Goal: Transaction & Acquisition: Obtain resource

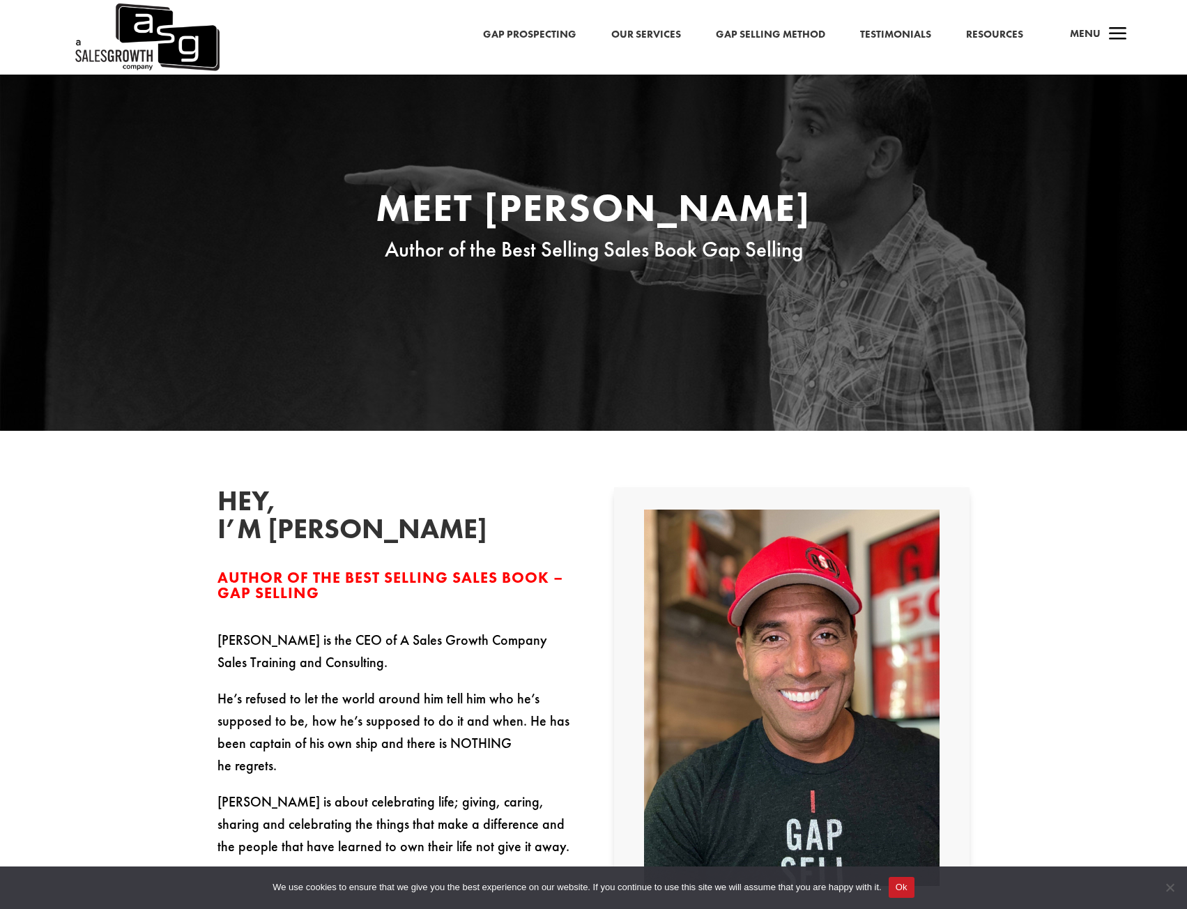
click at [515, 29] on link "Gap Prospecting" at bounding box center [529, 35] width 93 height 18
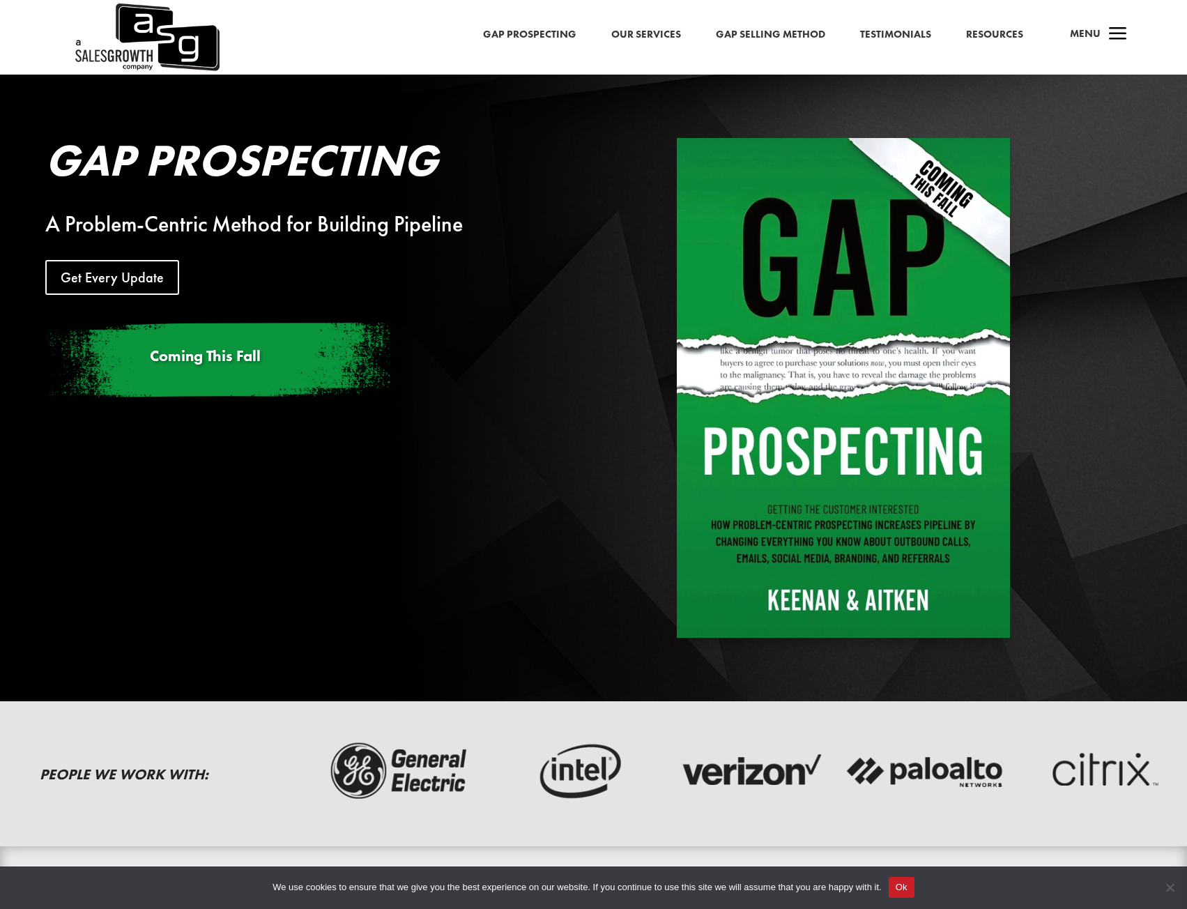
click at [915, 543] on img at bounding box center [843, 388] width 333 height 500
click at [870, 550] on img at bounding box center [843, 388] width 333 height 500
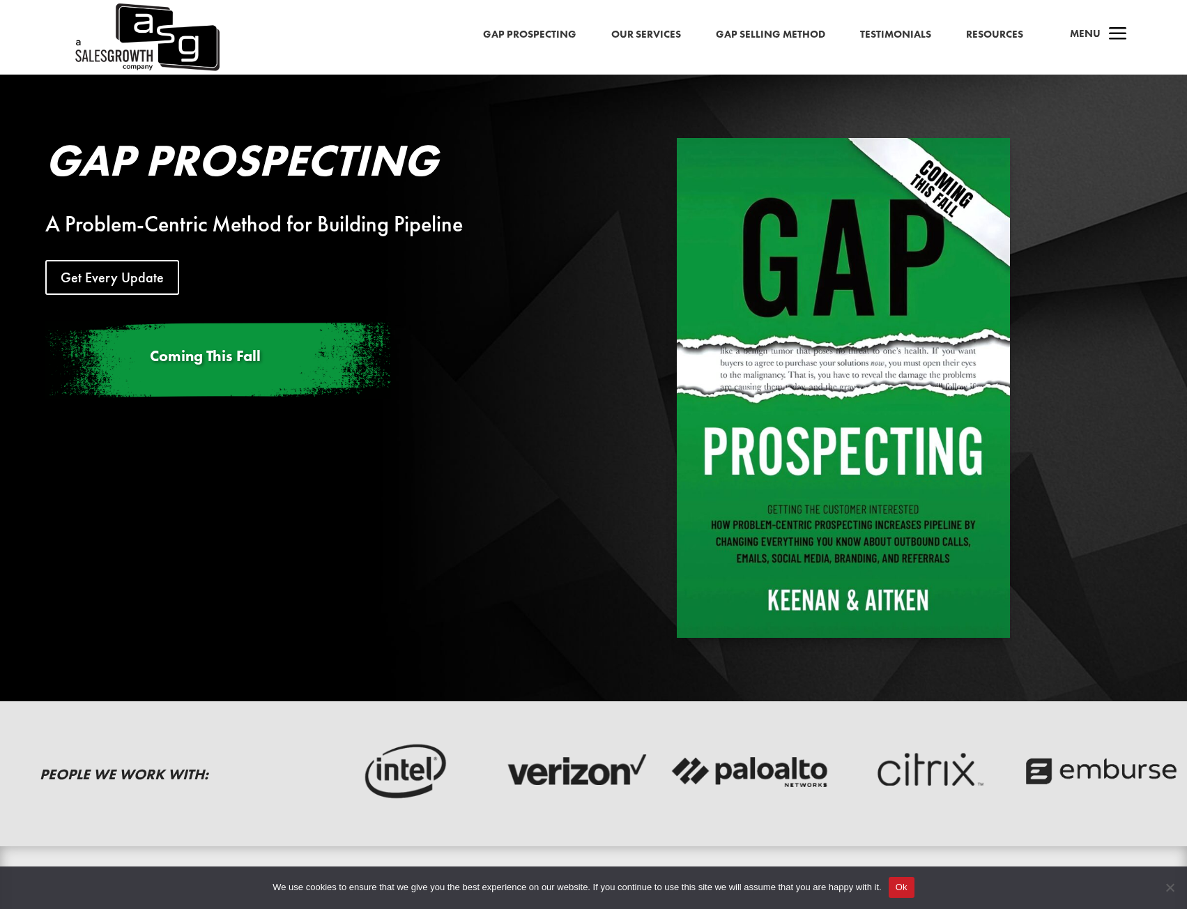
click at [842, 487] on img at bounding box center [843, 388] width 333 height 500
click at [127, 280] on link "Get Every Update" at bounding box center [117, 277] width 144 height 35
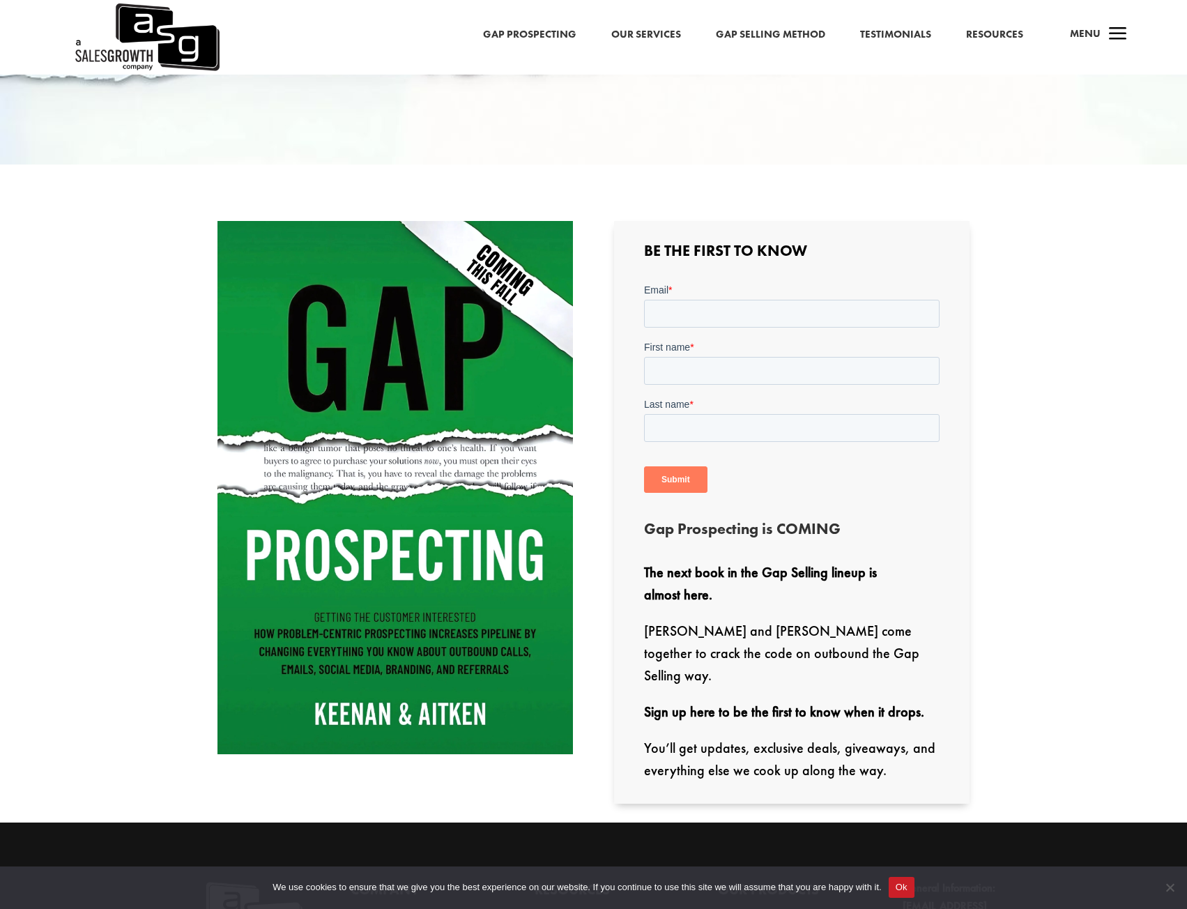
scroll to position [349, 0]
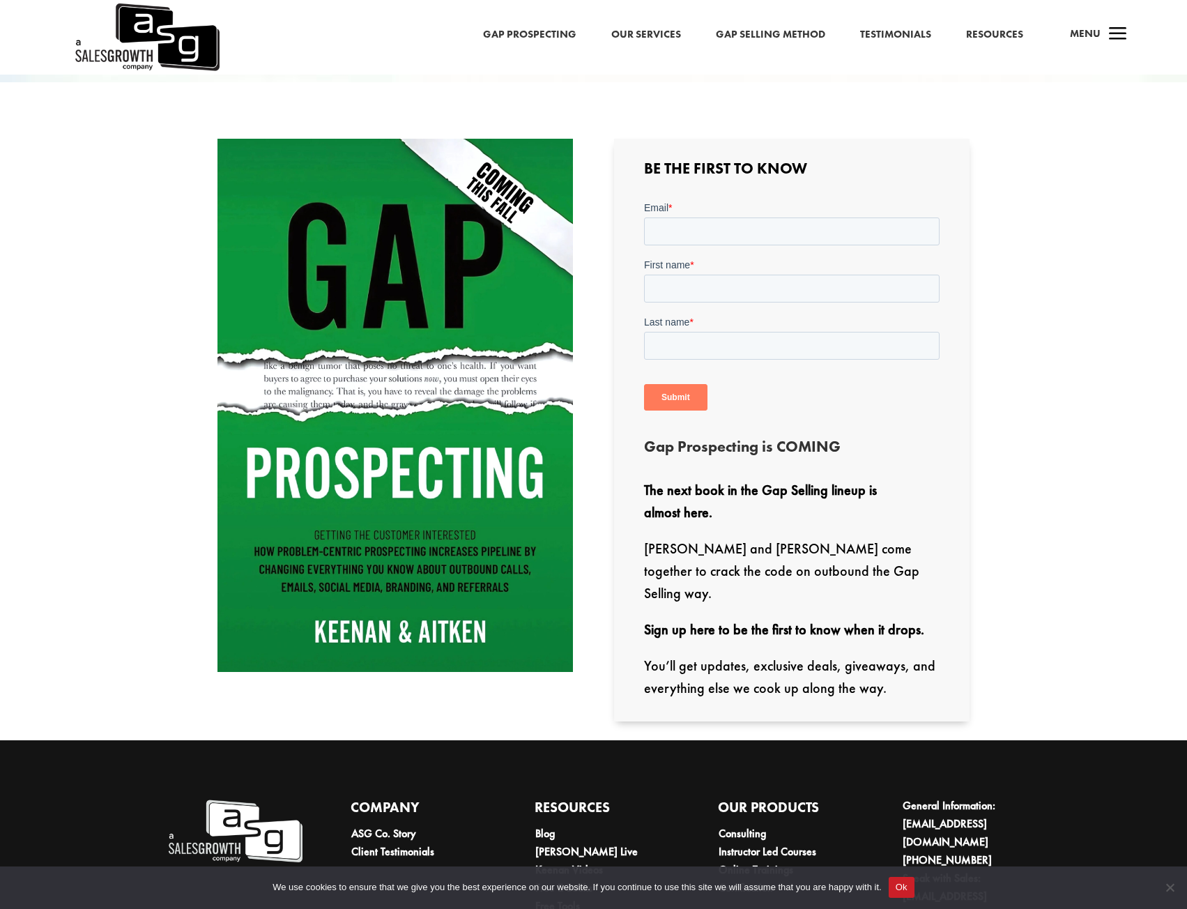
click at [848, 497] on strong "The next book in the Gap Selling lineup is almost here." at bounding box center [760, 501] width 233 height 40
click at [827, 573] on p "Keenan and Will Aitken come together to crack the code on outbound the Gap Sell…" at bounding box center [792, 577] width 296 height 81
click at [816, 595] on p "Keenan and Will Aitken come together to crack the code on outbound the Gap Sell…" at bounding box center [792, 577] width 296 height 81
click at [818, 620] on strong "Sign up here to be the first to know when it drops." at bounding box center [784, 629] width 280 height 18
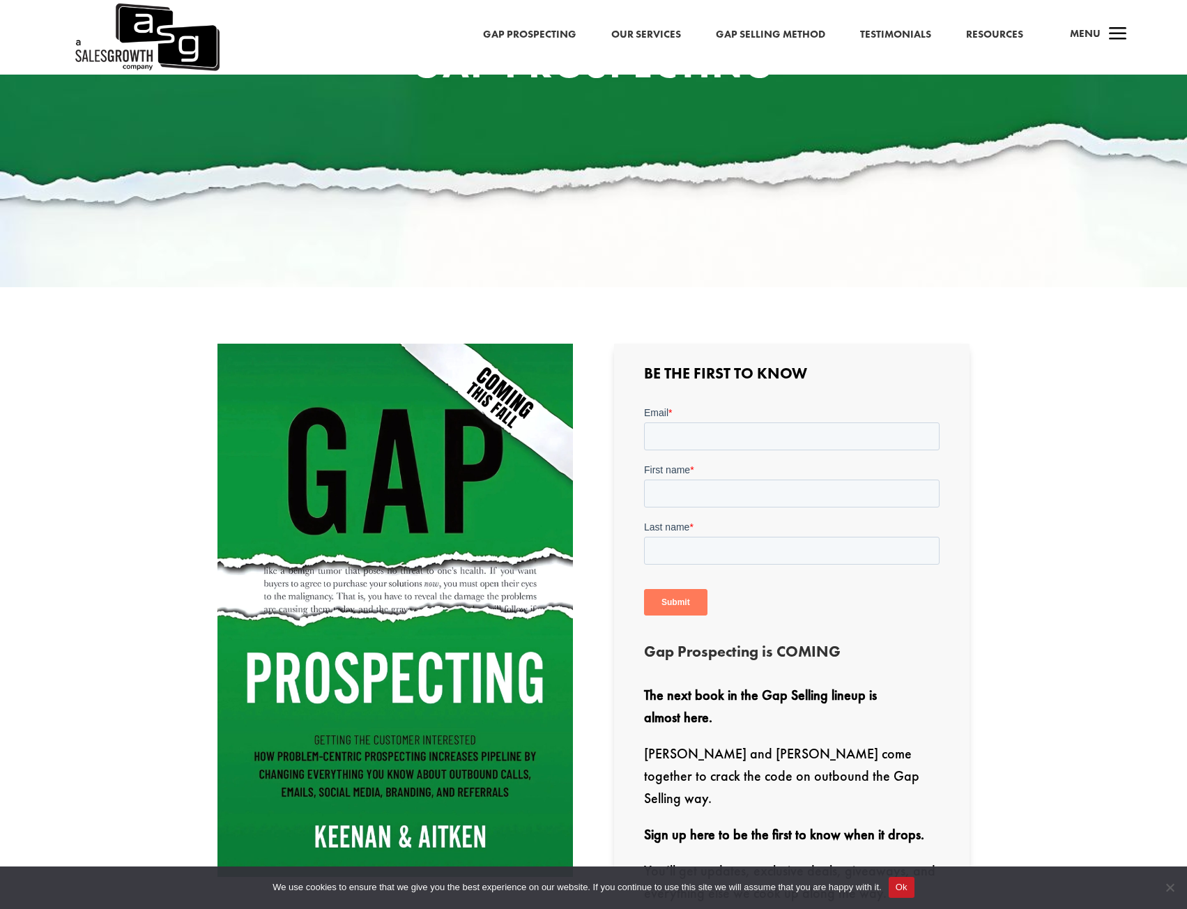
scroll to position [353, 0]
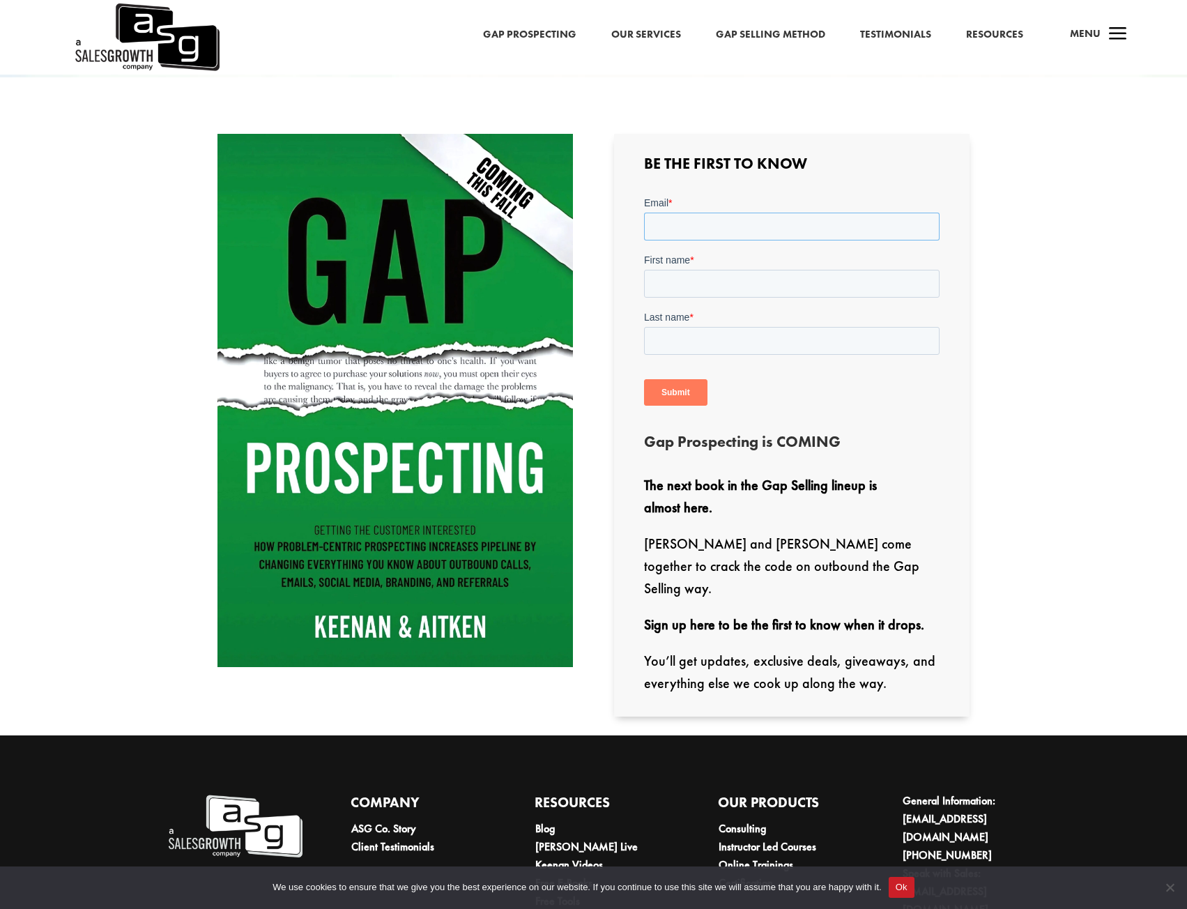
click at [658, 228] on input "Email *" at bounding box center [792, 226] width 296 height 28
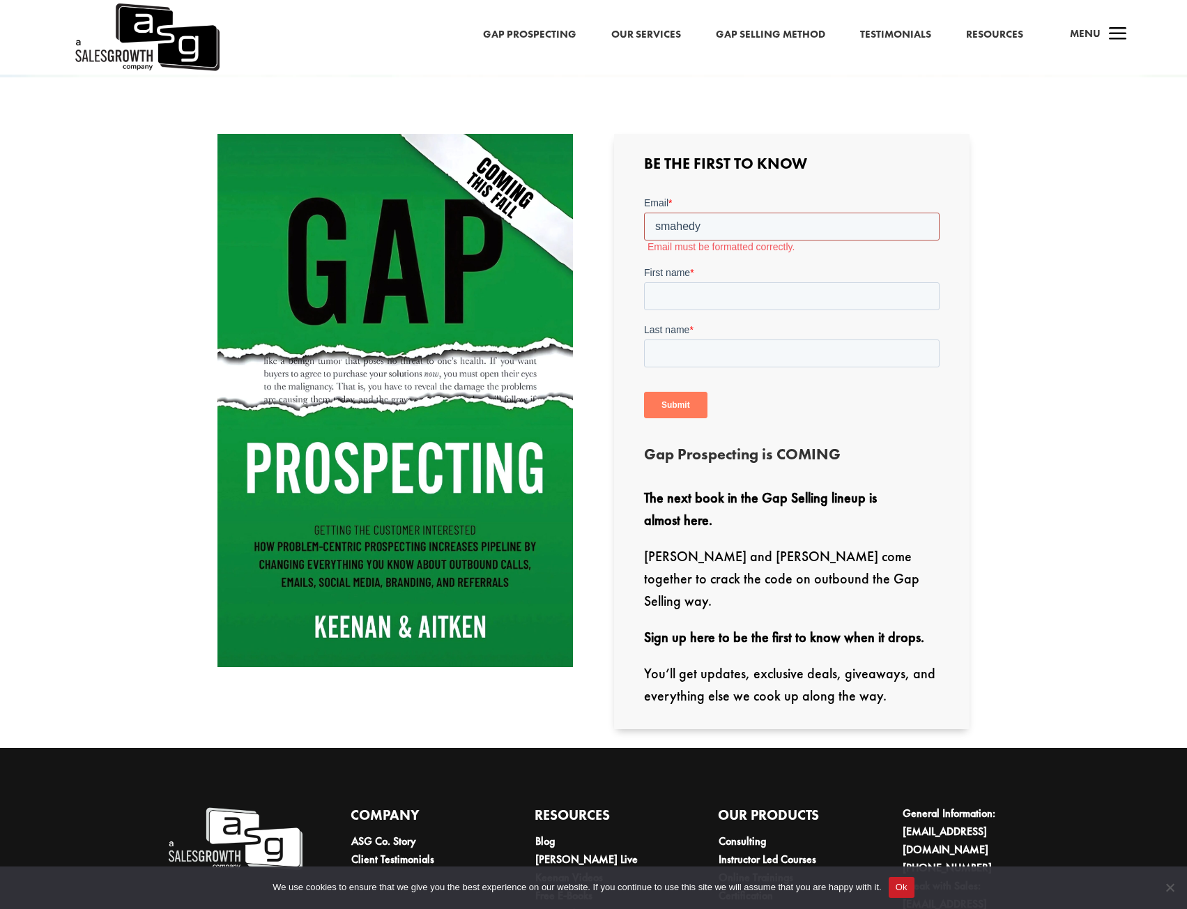
type input "smahedy@gmail.com"
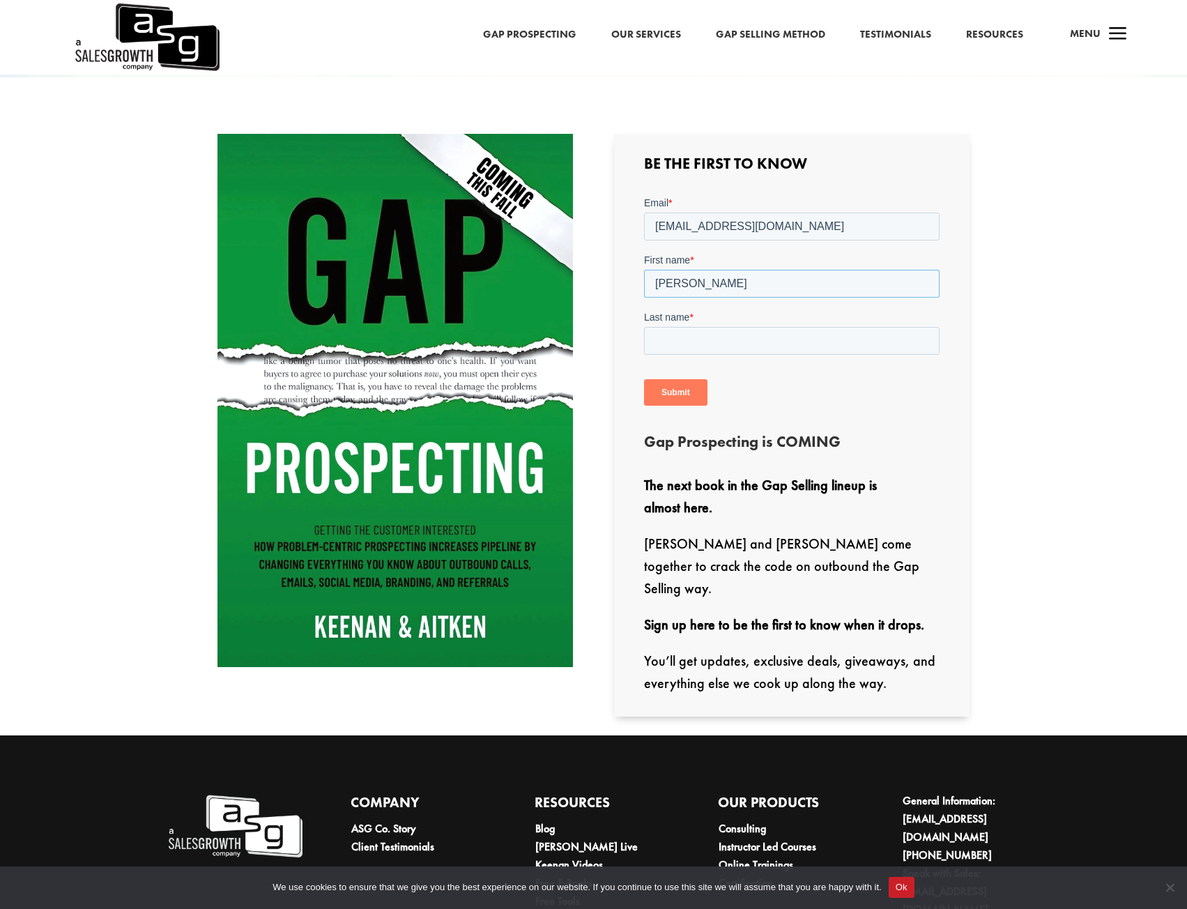
type input "Steve"
type input "Mahedy"
click at [711, 282] on input "Steve" at bounding box center [792, 283] width 296 height 28
drag, startPoint x: 691, startPoint y: 284, endPoint x: 668, endPoint y: 278, distance: 23.8
click at [664, 280] on input "Steve" at bounding box center [792, 283] width 296 height 28
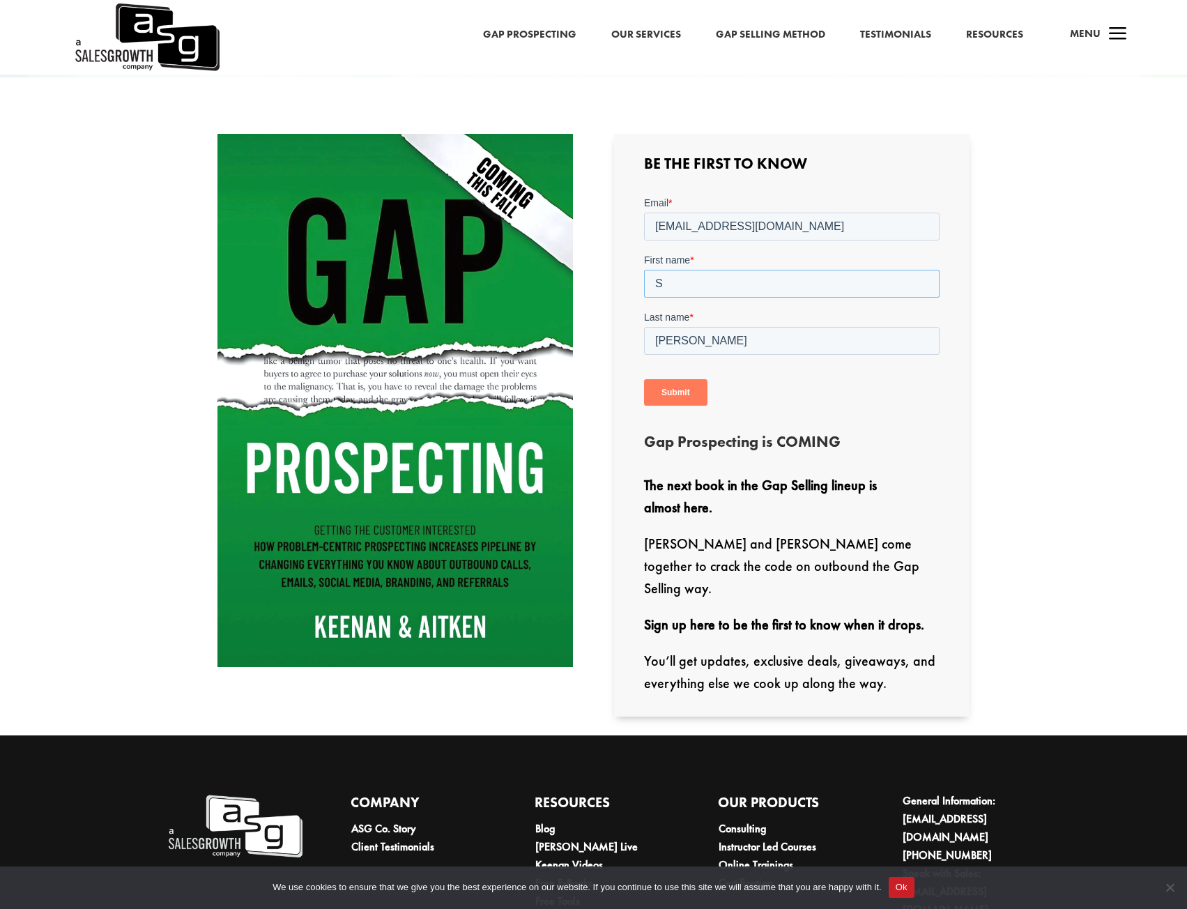
type input "S"
click at [644, 379] on input "Submit" at bounding box center [675, 392] width 63 height 26
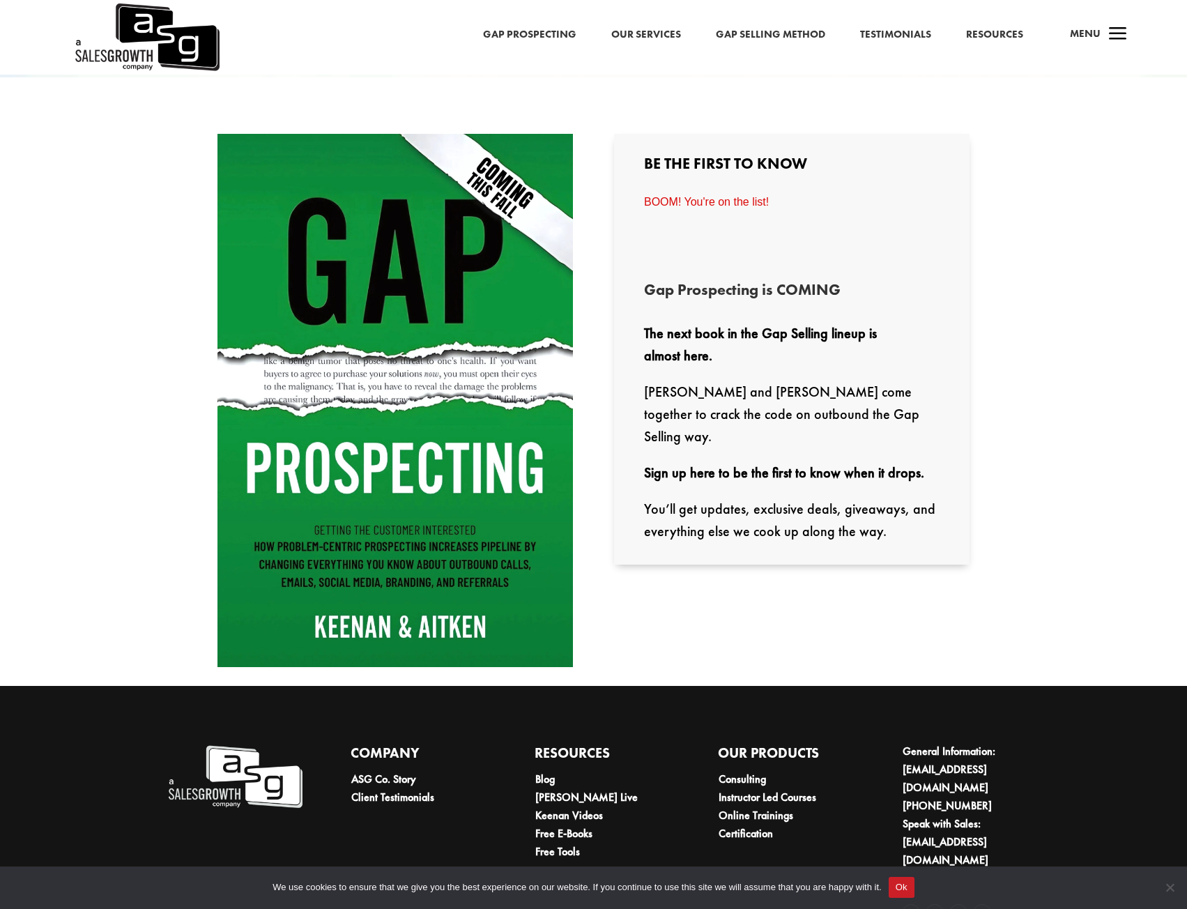
click at [886, 409] on p "Keenan and Will Aitken come together to crack the code on outbound the Gap Sell…" at bounding box center [792, 421] width 296 height 81
click at [392, 617] on img at bounding box center [395, 400] width 356 height 533
click at [993, 32] on link "Resources" at bounding box center [994, 35] width 57 height 18
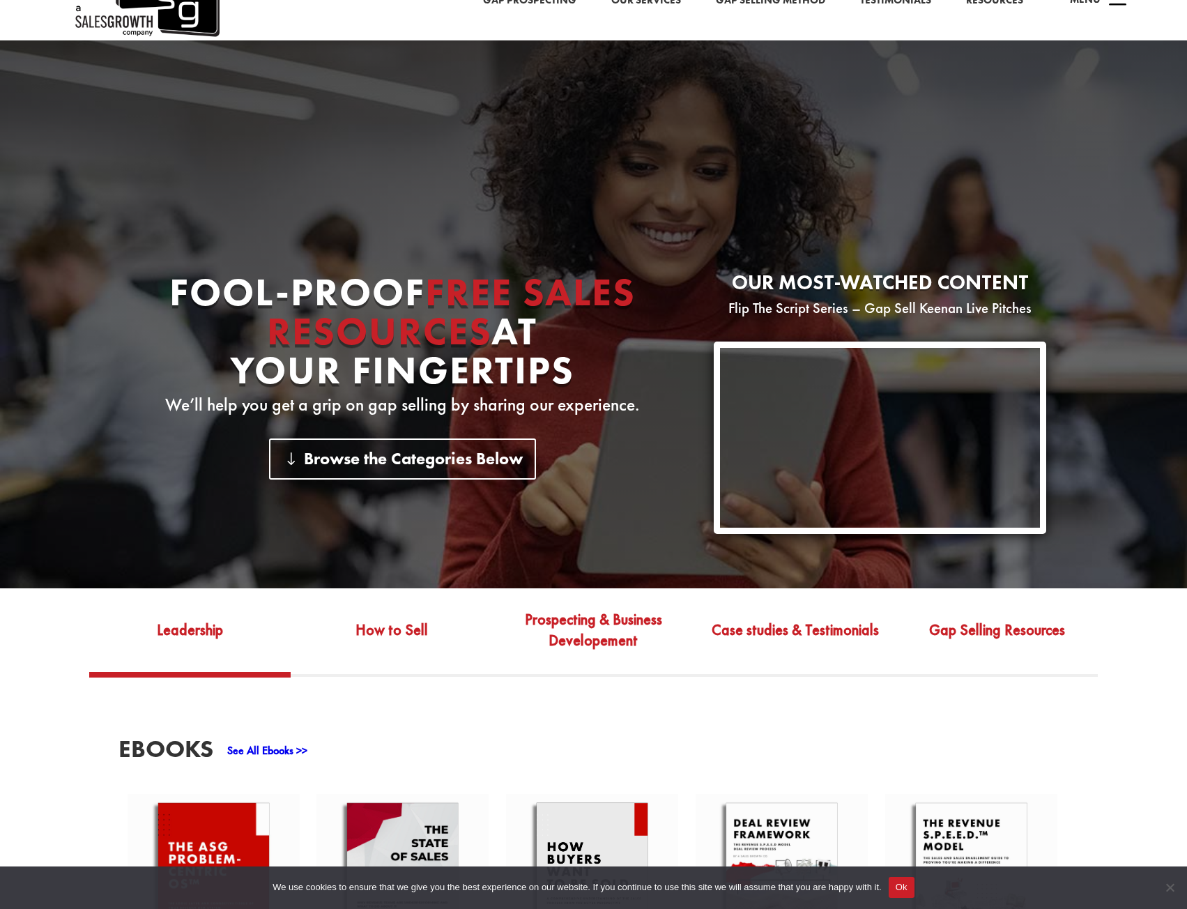
scroll to position [418, 0]
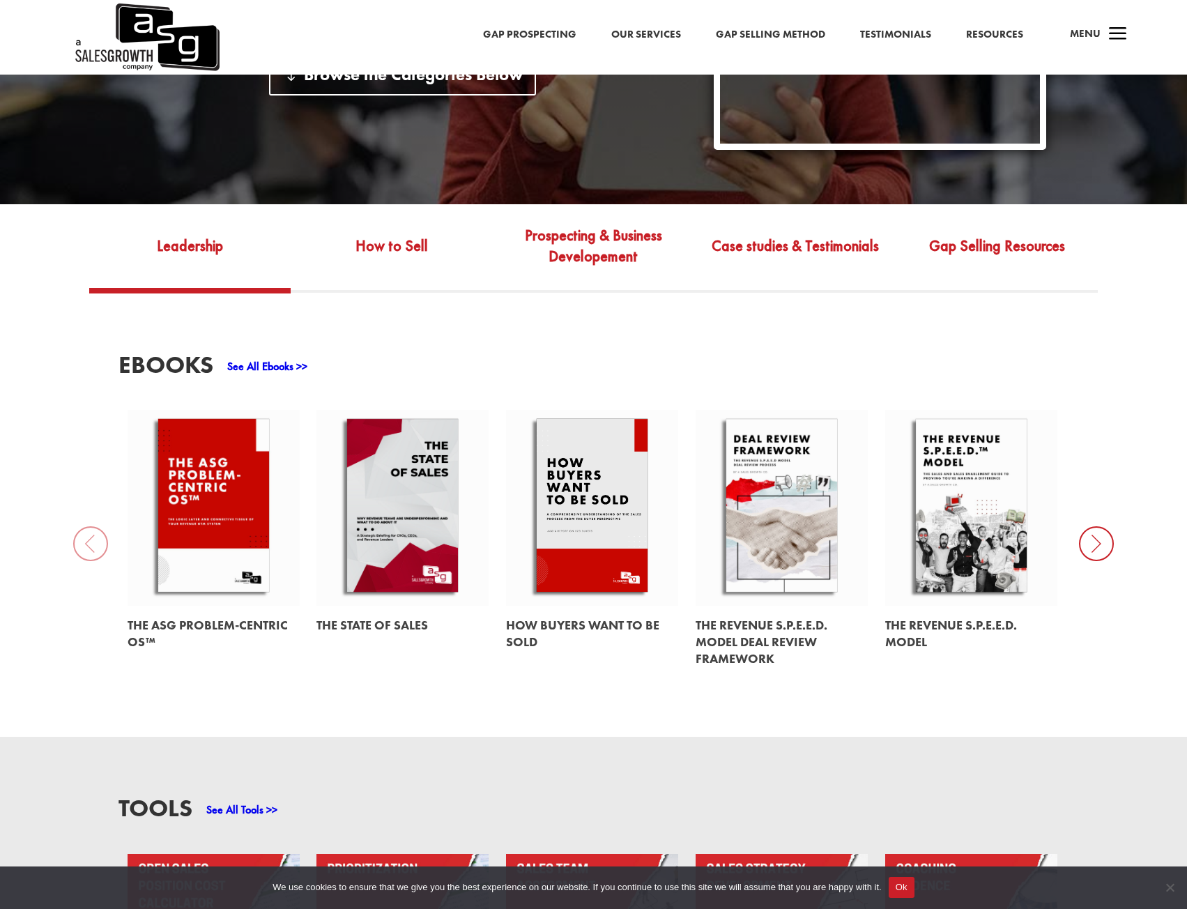
click at [800, 530] on link at bounding box center [782, 508] width 172 height 196
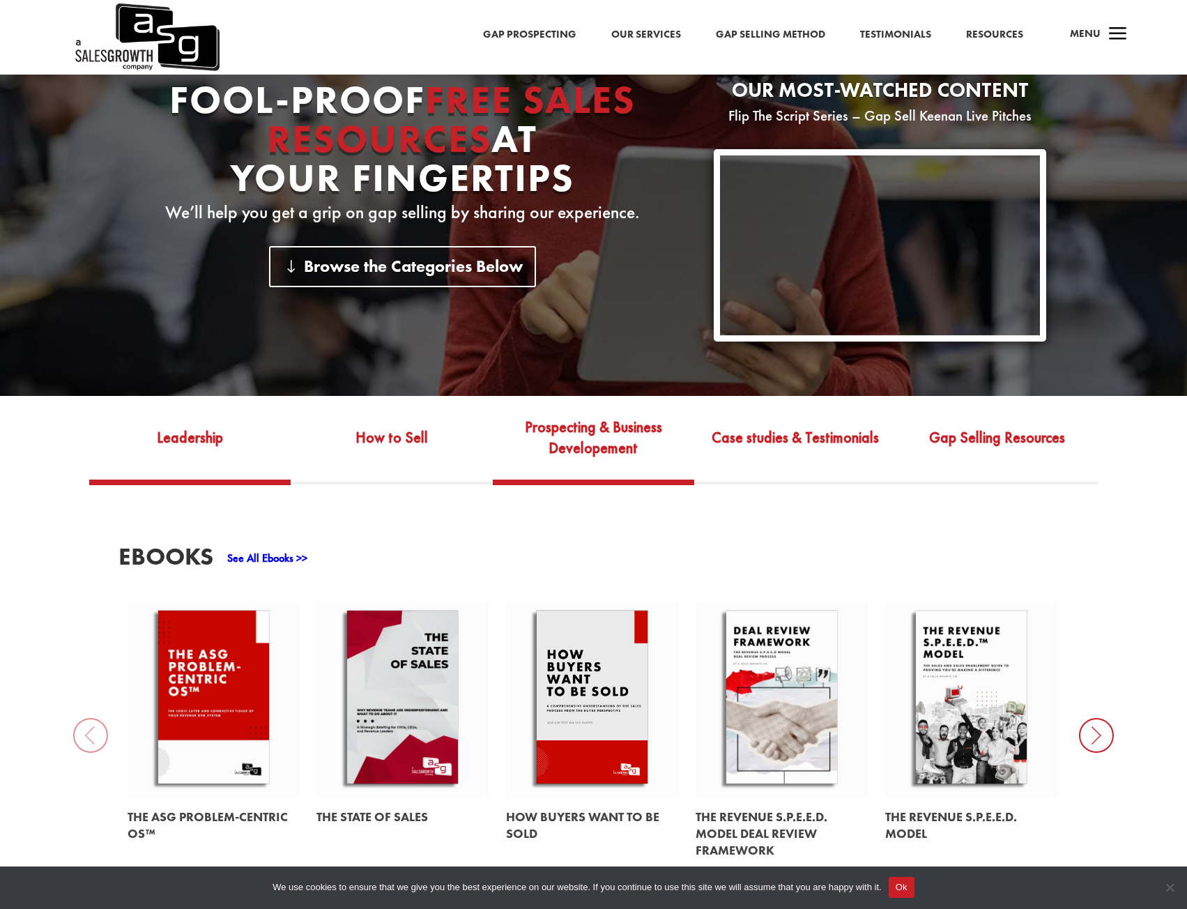
scroll to position [209, 0]
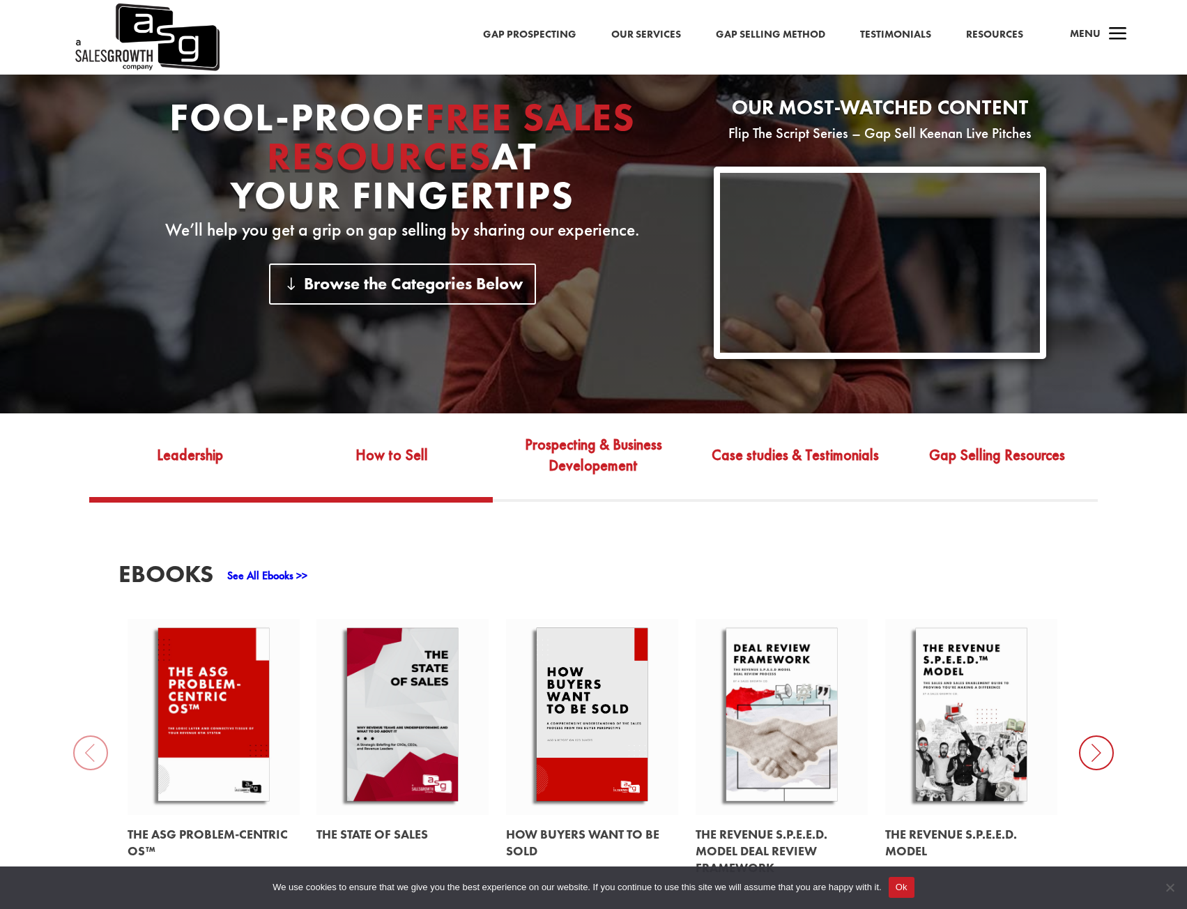
click at [413, 471] on link "How to Sell" at bounding box center [392, 465] width 202 height 66
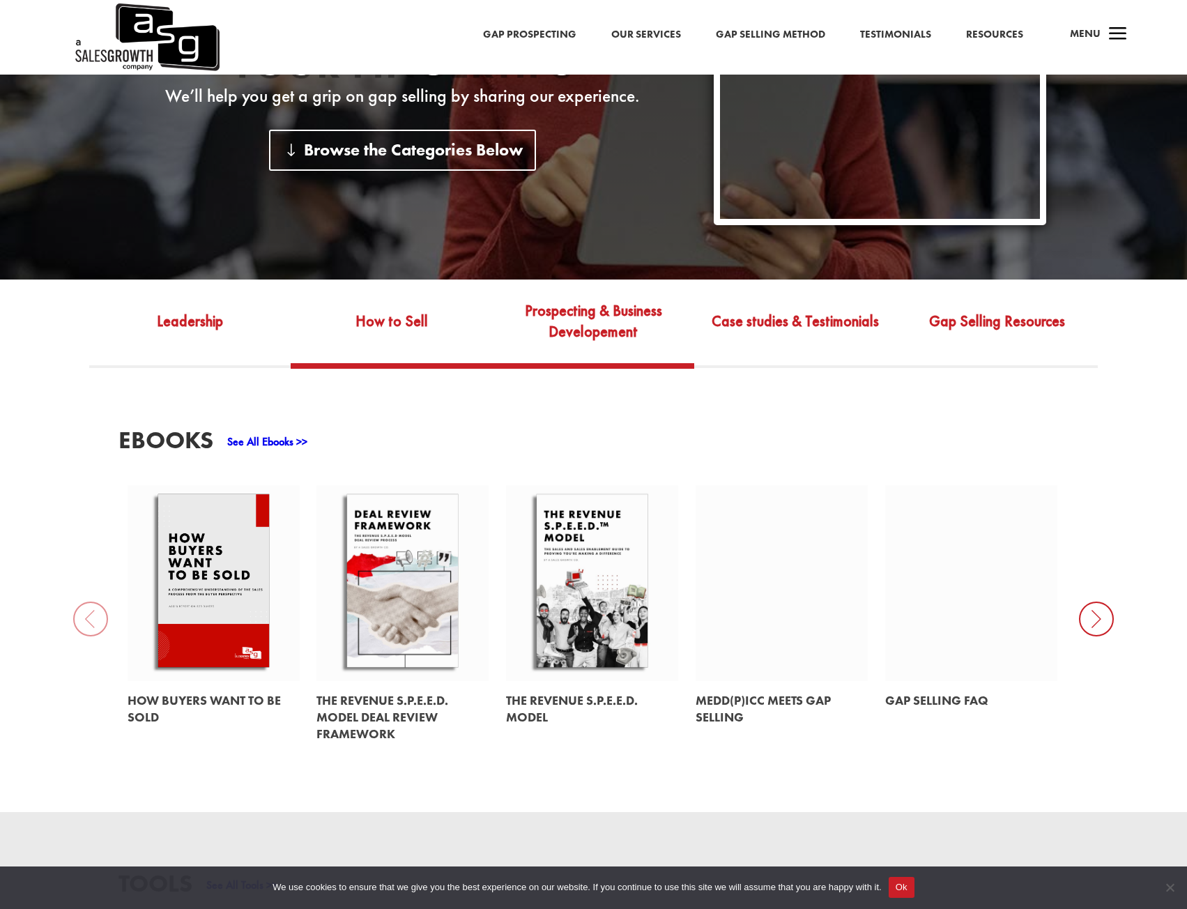
scroll to position [349, 0]
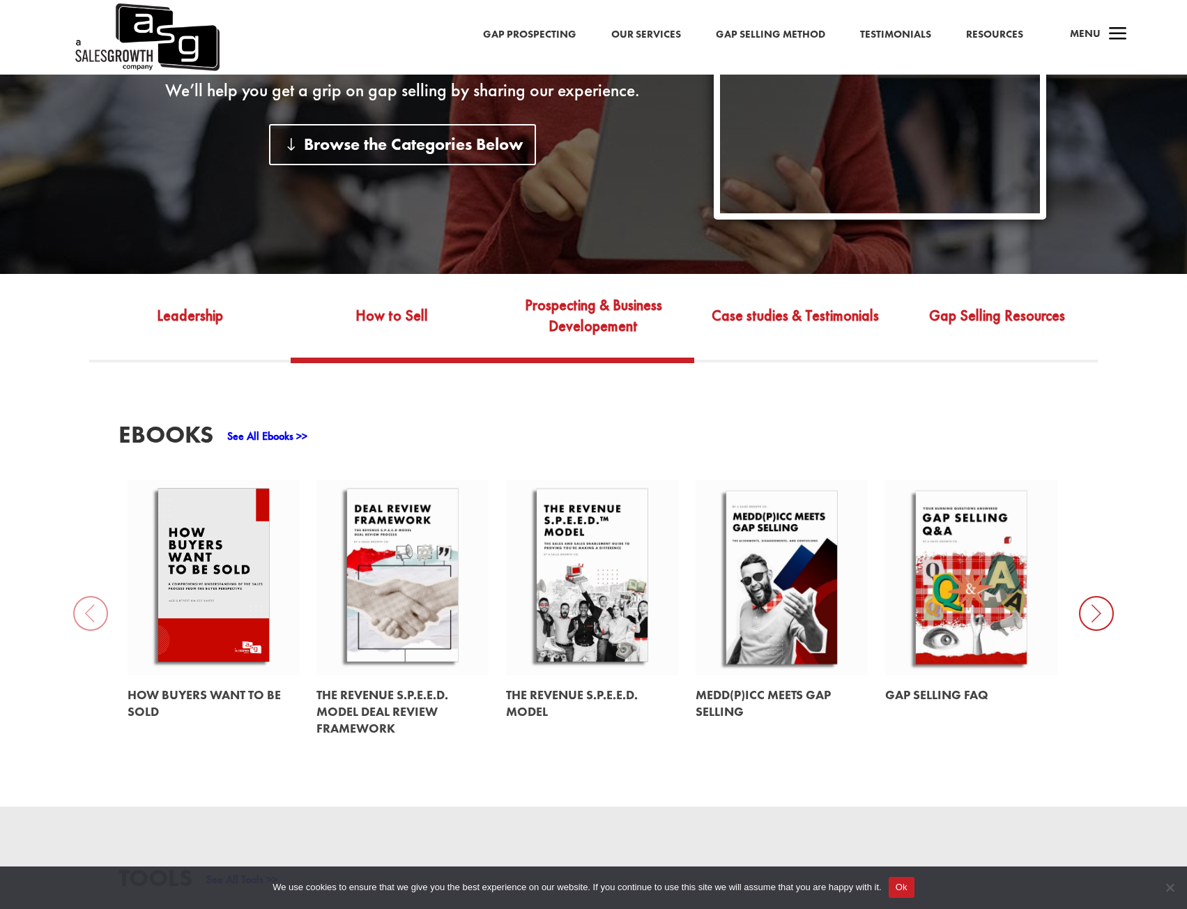
click at [581, 344] on link "Prospecting & Business Developement" at bounding box center [594, 326] width 202 height 66
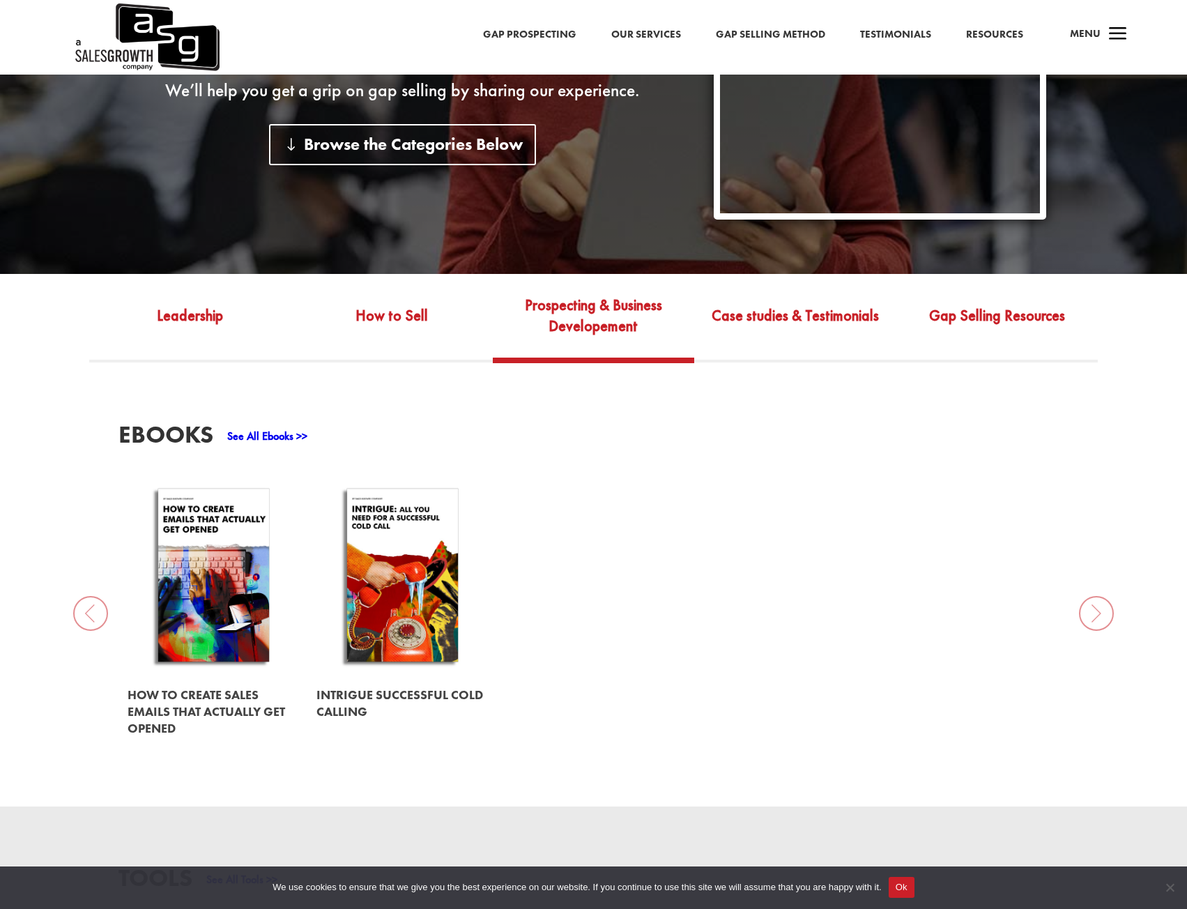
click at [229, 562] on link at bounding box center [214, 578] width 172 height 196
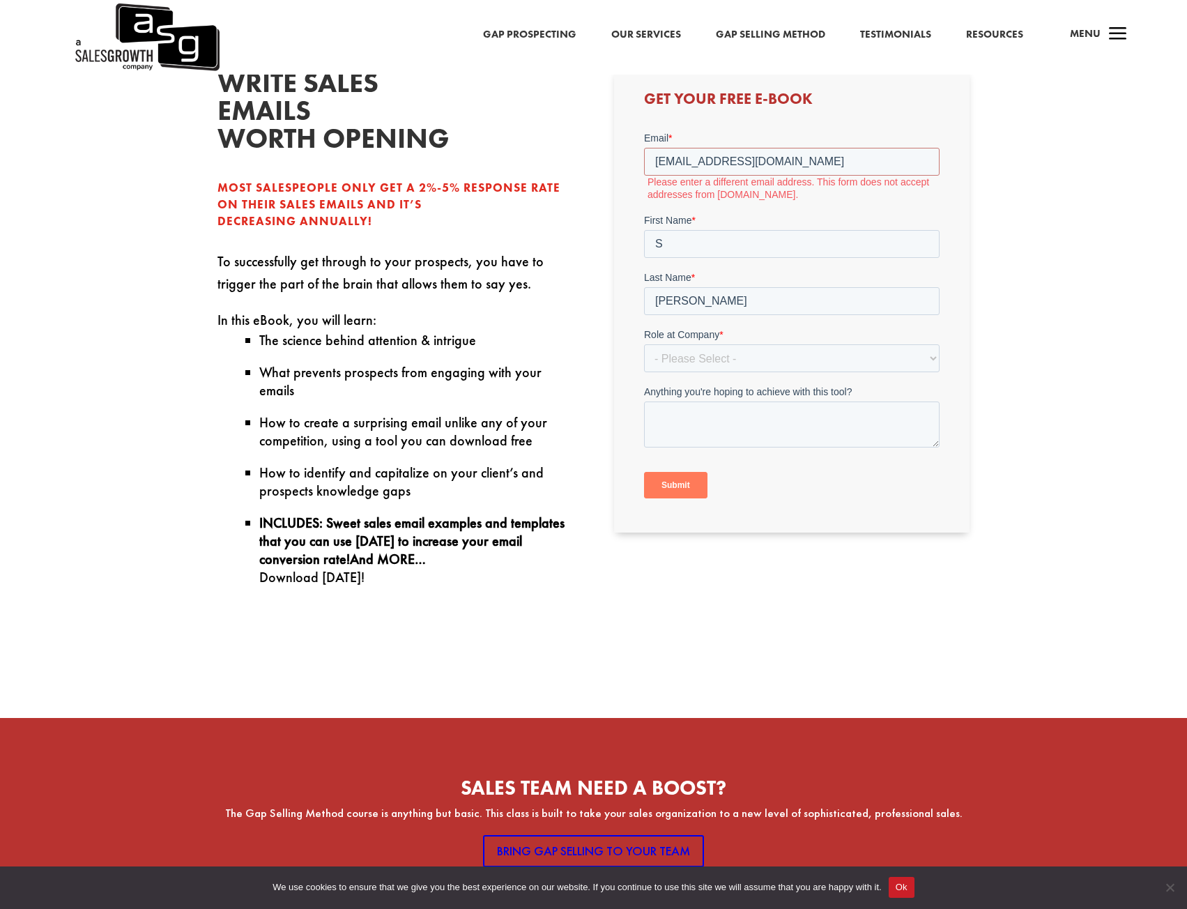
scroll to position [209, 0]
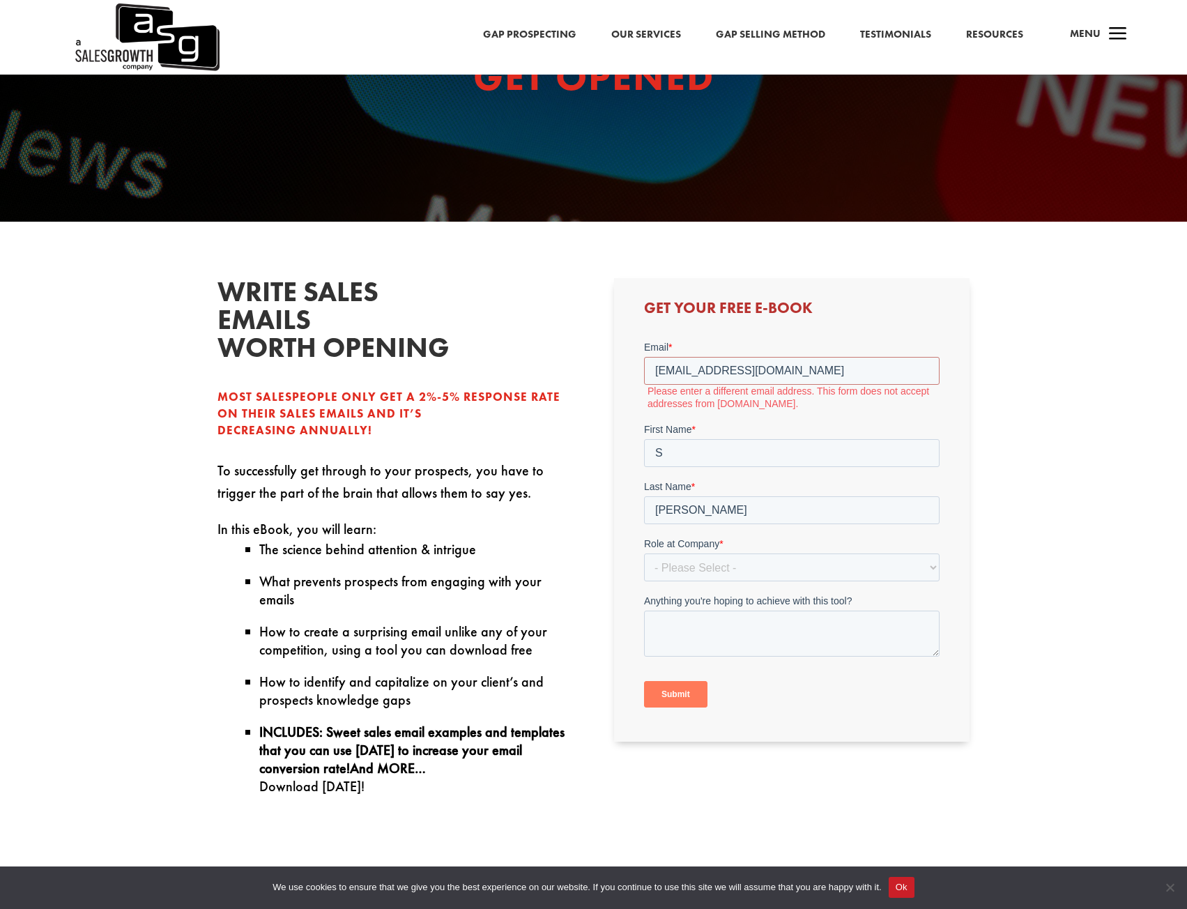
click at [468, 482] on p "To successfully get through to your prospects, you have to trigger the part of …" at bounding box center [395, 488] width 356 height 59
drag, startPoint x: 790, startPoint y: 371, endPoint x: 755, endPoint y: 777, distance: 407.9
click at [644, 372] on html "Email * [EMAIL_ADDRESS][DOMAIN_NAME] Please enter a different email address. Th…" at bounding box center [792, 535] width 296 height 392
click at [424, 567] on ul "The science behind attention & intrigue" at bounding box center [409, 556] width 328 height 32
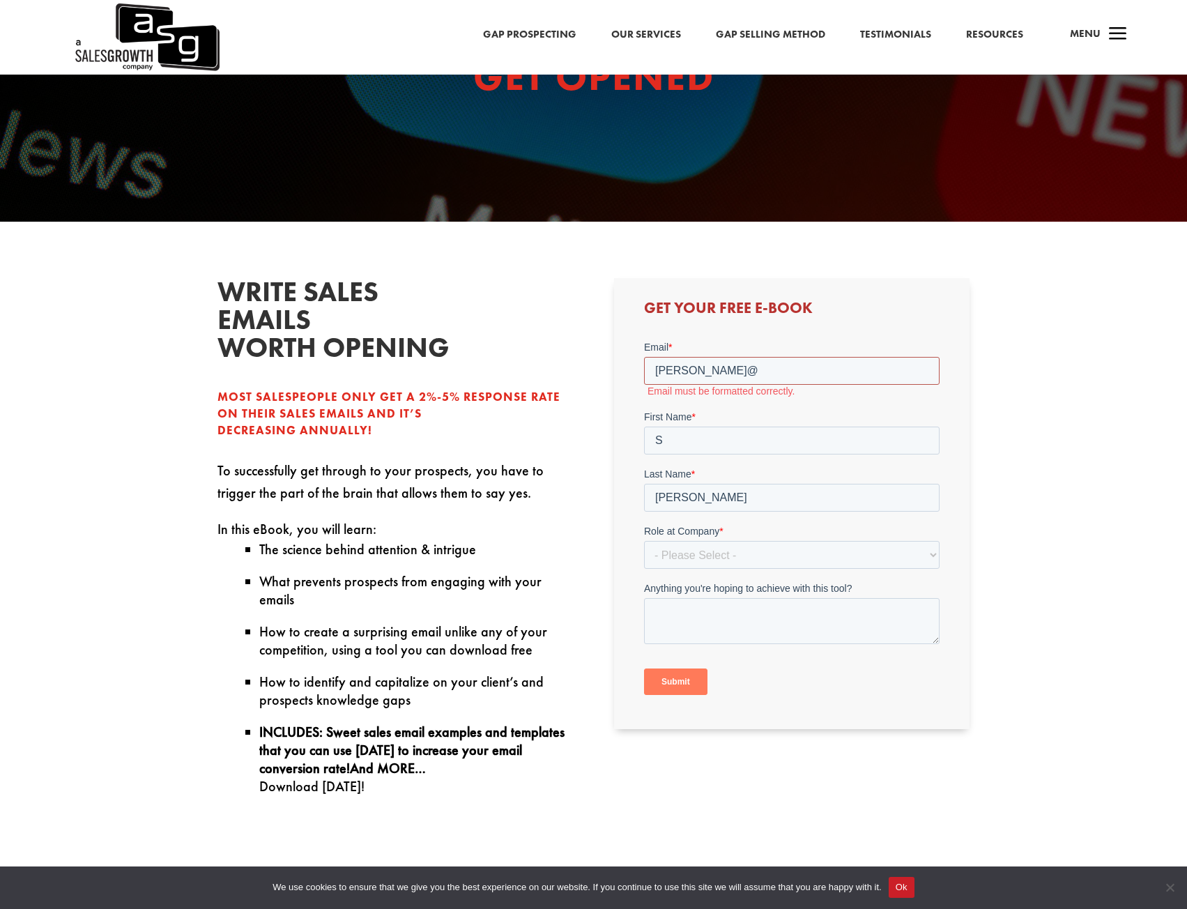
click at [724, 360] on input "[PERSON_NAME]@" at bounding box center [792, 370] width 296 height 28
type input "[PERSON_NAME][EMAIL_ADDRESS][PERSON_NAME][DOMAIN_NAME]"
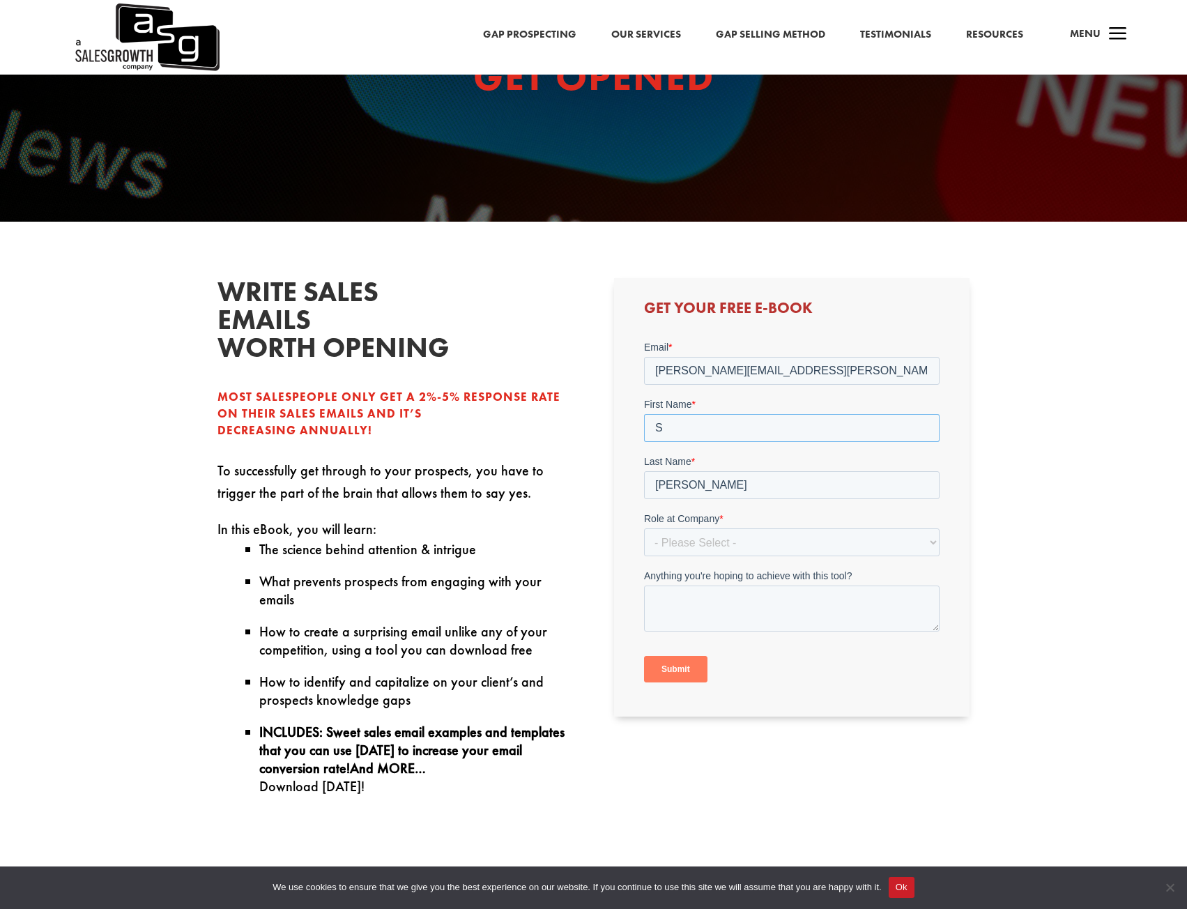
click at [691, 425] on input "S" at bounding box center [792, 427] width 296 height 28
type input "[PERSON_NAME]"
click at [832, 533] on select "- Please Select - C-Level (CRO, CSO, etc) Senior Leadership (VP of Sales, VP of…" at bounding box center [792, 542] width 296 height 28
select select "Individual Contributor (AE, SDR, CSM, etc)"
click at [644, 528] on select "- Please Select - C-Level (CRO, CSO, etc) Senior Leadership (VP of Sales, VP of…" at bounding box center [792, 542] width 296 height 28
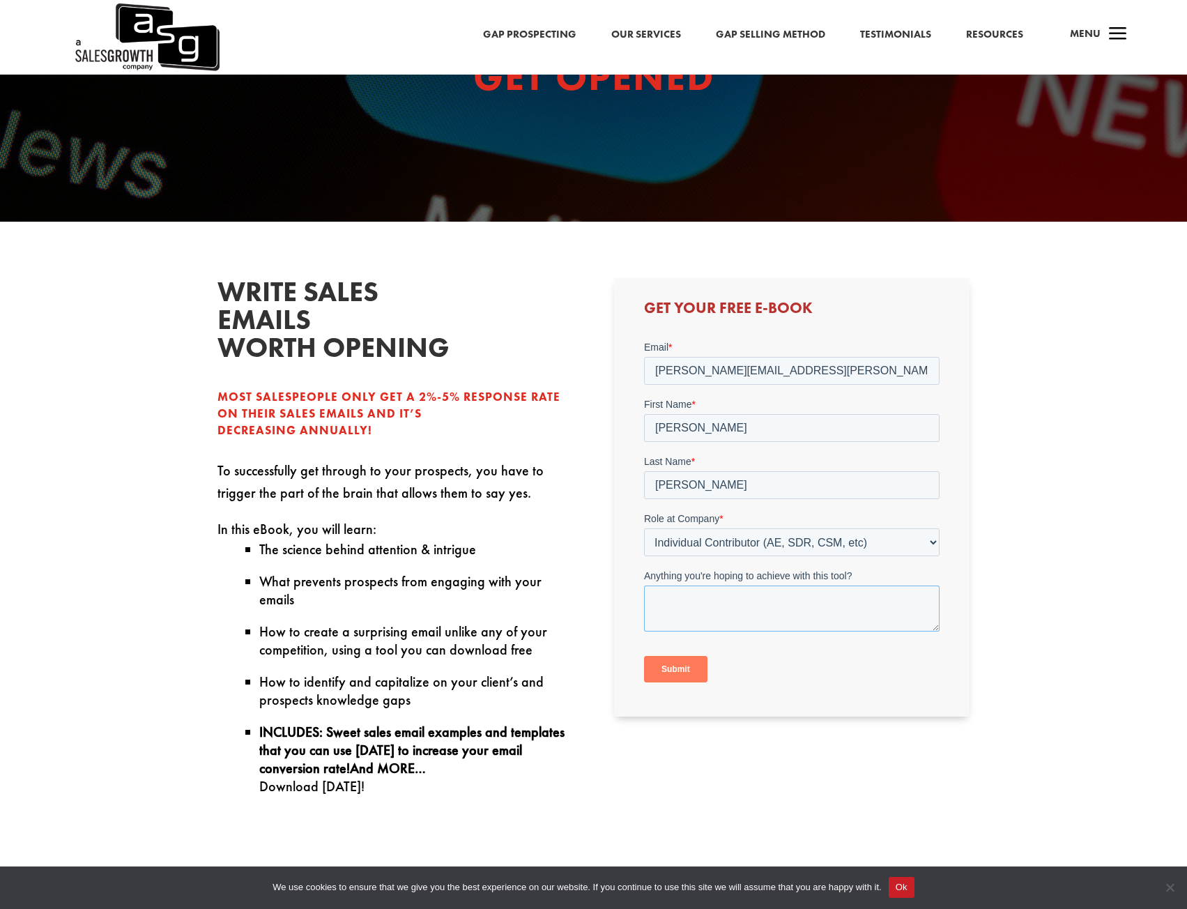
click at [718, 599] on textarea "Anything you're hoping to achieve with this tool?" at bounding box center [792, 608] width 296 height 46
type textarea "How to cut through the noise that has become prominent in [DATE] B2B sales"
click at [686, 674] on input "Submit" at bounding box center [675, 668] width 63 height 26
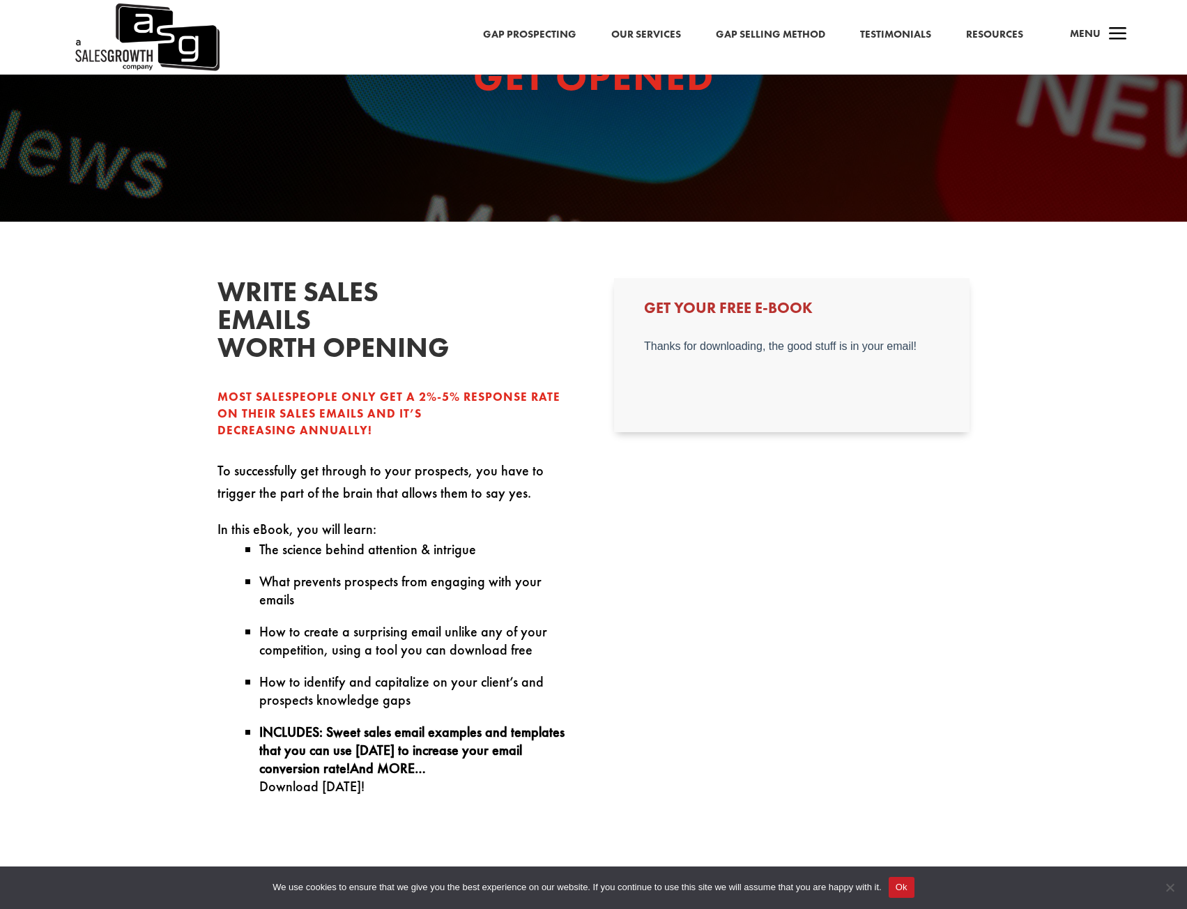
click at [763, 312] on h3 "Get Your Free E-book" at bounding box center [792, 311] width 296 height 22
click at [830, 340] on p "Thanks for downloading, the good stuff is in your email!" at bounding box center [792, 345] width 296 height 13
click at [911, 345] on p "Thanks for downloading, the good stuff is in your email!" at bounding box center [792, 345] width 296 height 13
click at [514, 522] on p "In this eBook, you will learn:" at bounding box center [395, 529] width 356 height 22
